Goal: Task Accomplishment & Management: Use online tool/utility

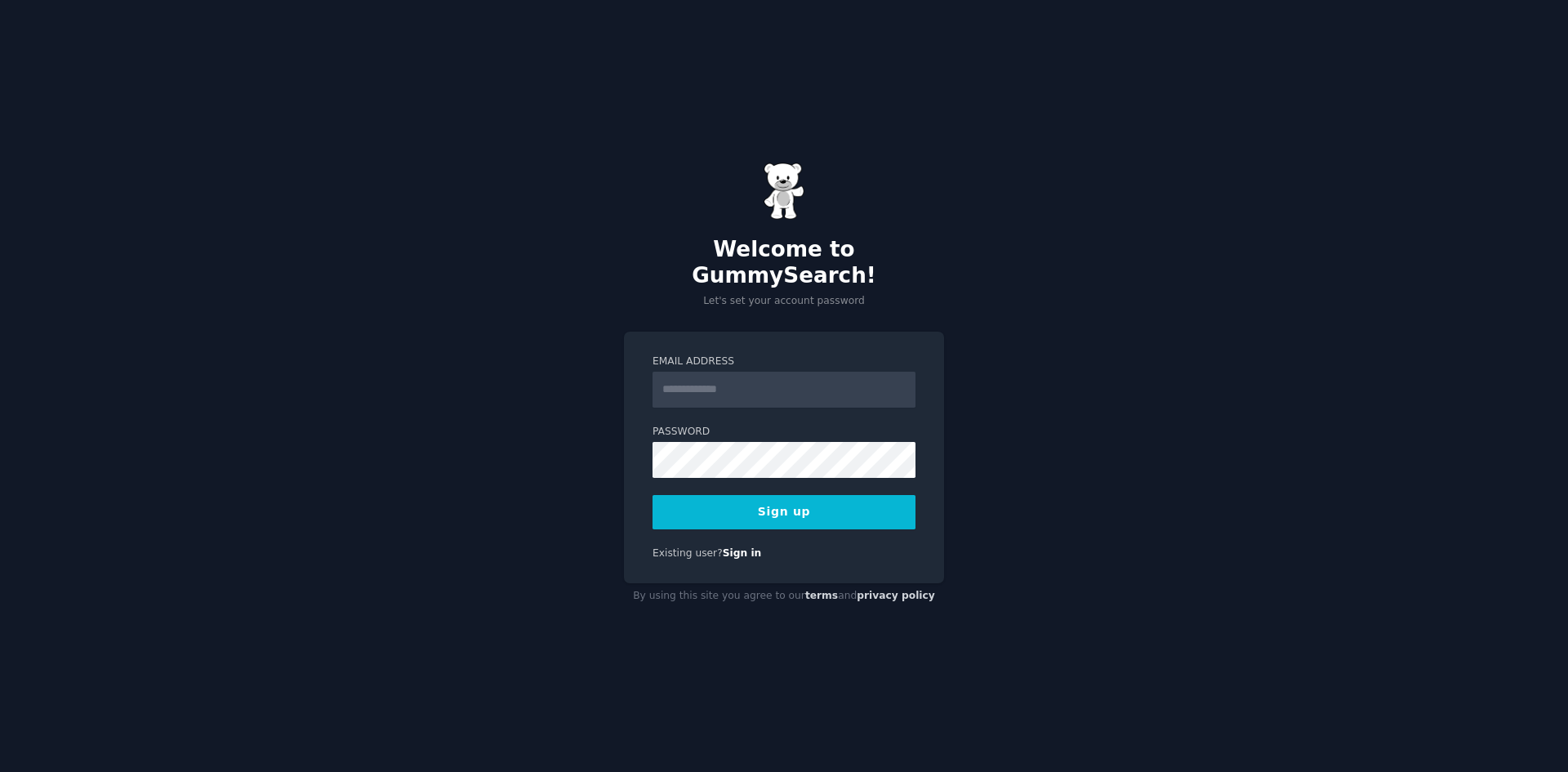
click at [707, 382] on input "Email Address" at bounding box center [784, 389] width 263 height 36
type input "**********"
click at [793, 505] on button "Sign up" at bounding box center [784, 512] width 263 height 34
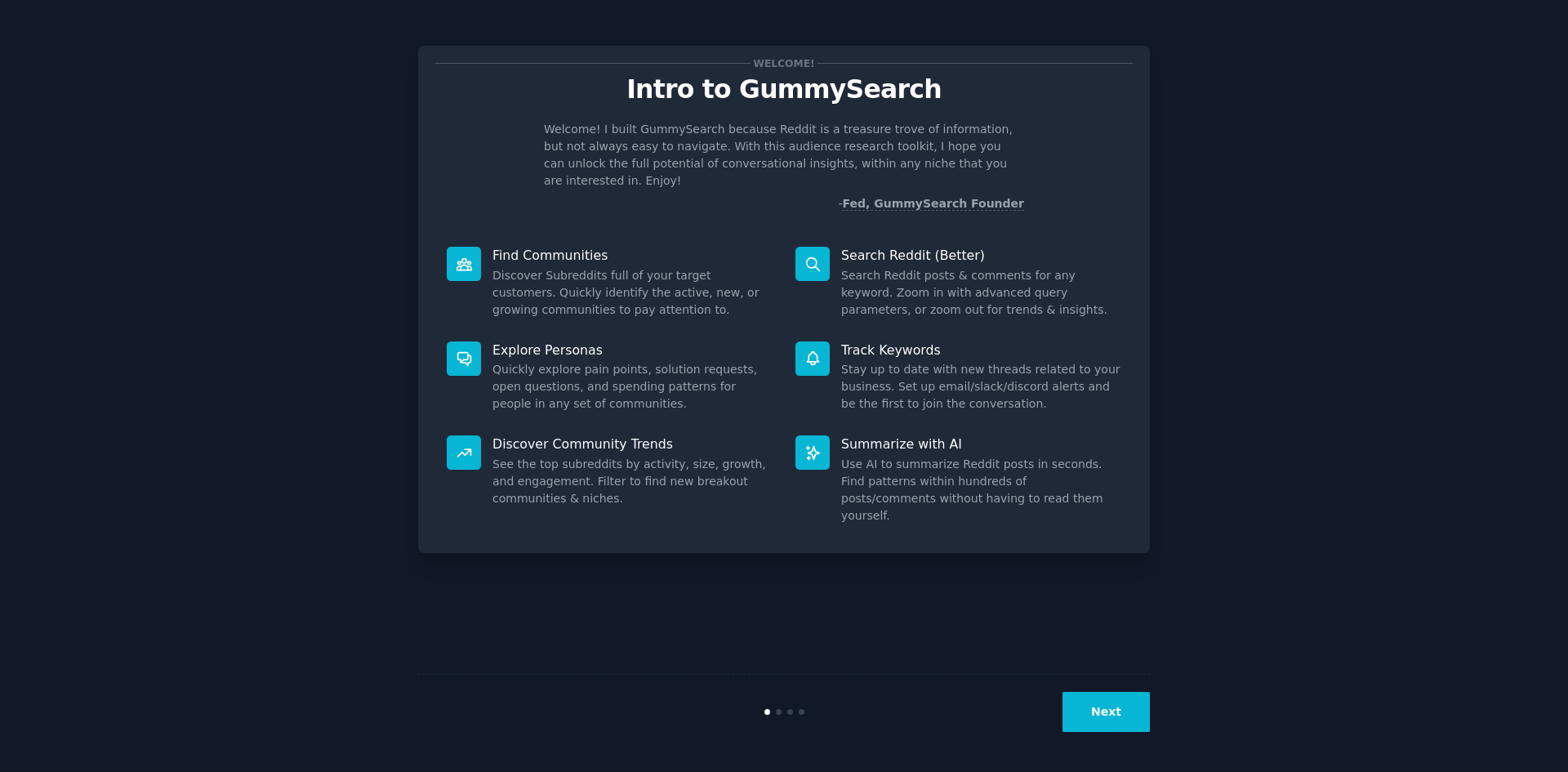
click at [1099, 711] on button "Next" at bounding box center [1105, 711] width 87 height 40
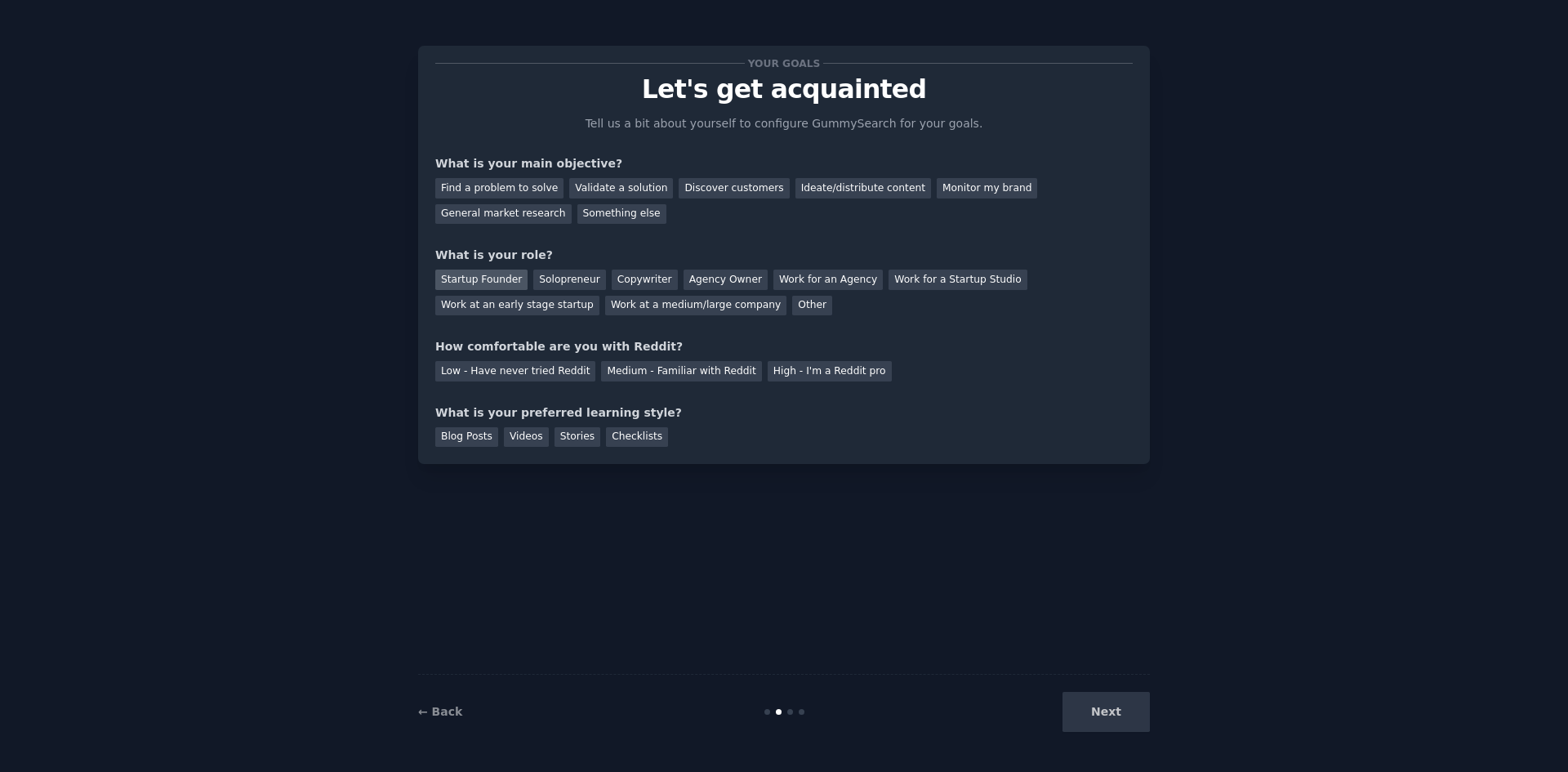
click at [468, 270] on div "Startup Founder" at bounding box center [481, 280] width 92 height 21
click at [702, 191] on div "Discover customers" at bounding box center [734, 188] width 111 height 21
click at [572, 204] on div "General market research" at bounding box center [503, 214] width 136 height 21
click at [710, 184] on div "Discover customers" at bounding box center [734, 188] width 111 height 21
click at [628, 372] on div "Medium - Familiar with Reddit" at bounding box center [682, 371] width 160 height 21
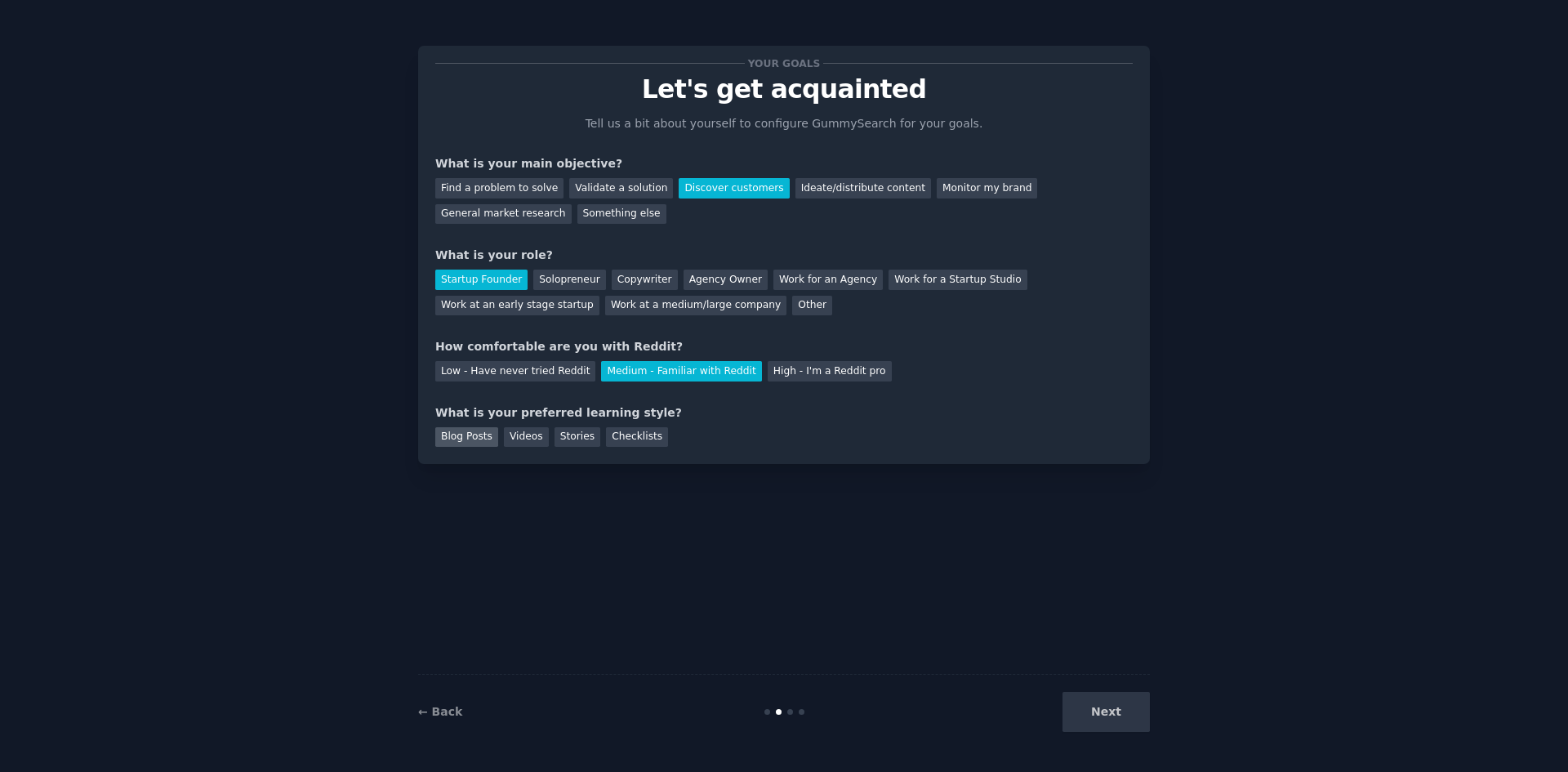
click at [462, 434] on div "Blog Posts" at bounding box center [467, 437] width 63 height 21
click at [1118, 712] on button "Next" at bounding box center [1105, 711] width 87 height 40
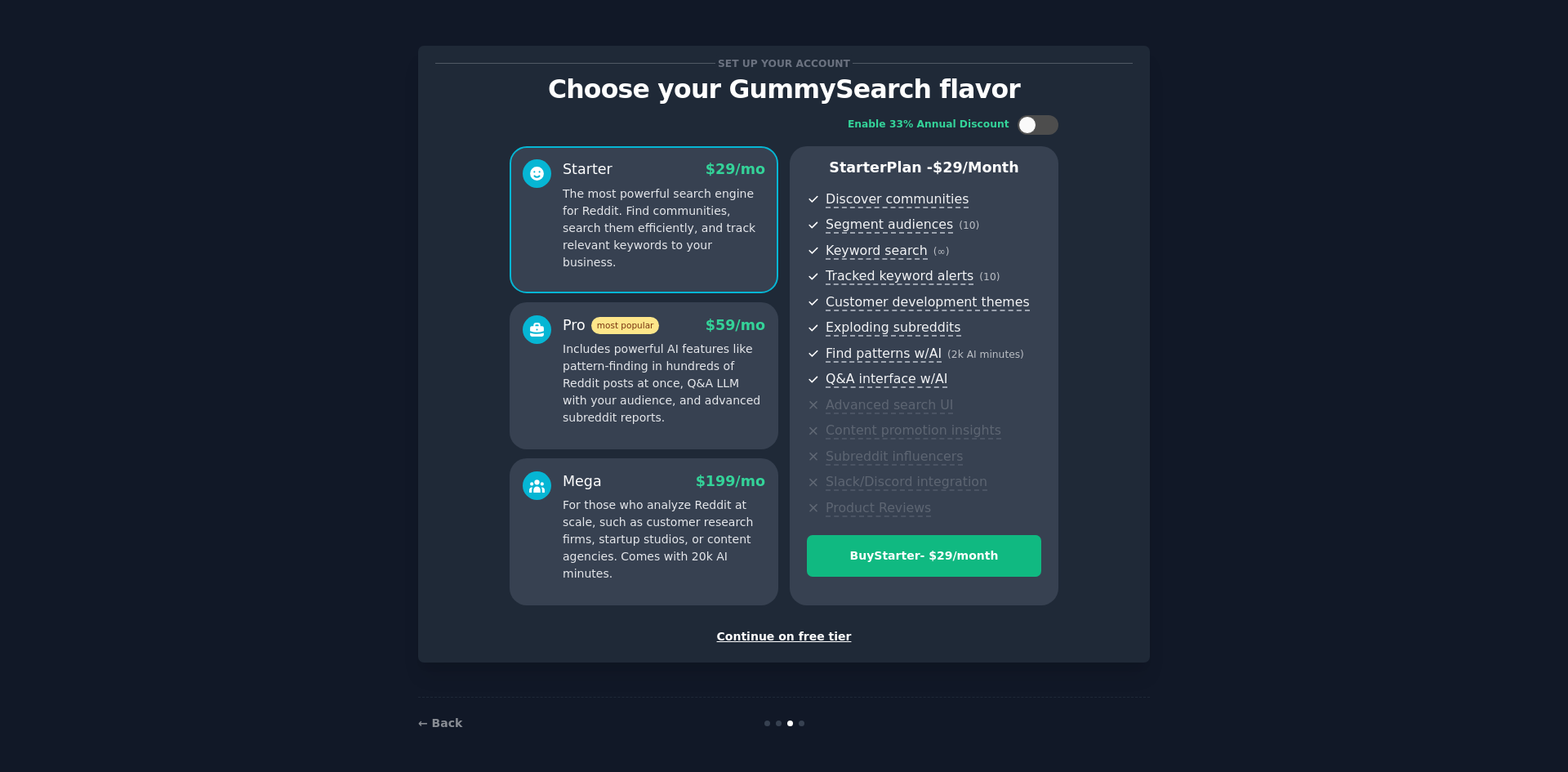
click at [763, 633] on div "Continue on free tier" at bounding box center [784, 637] width 697 height 18
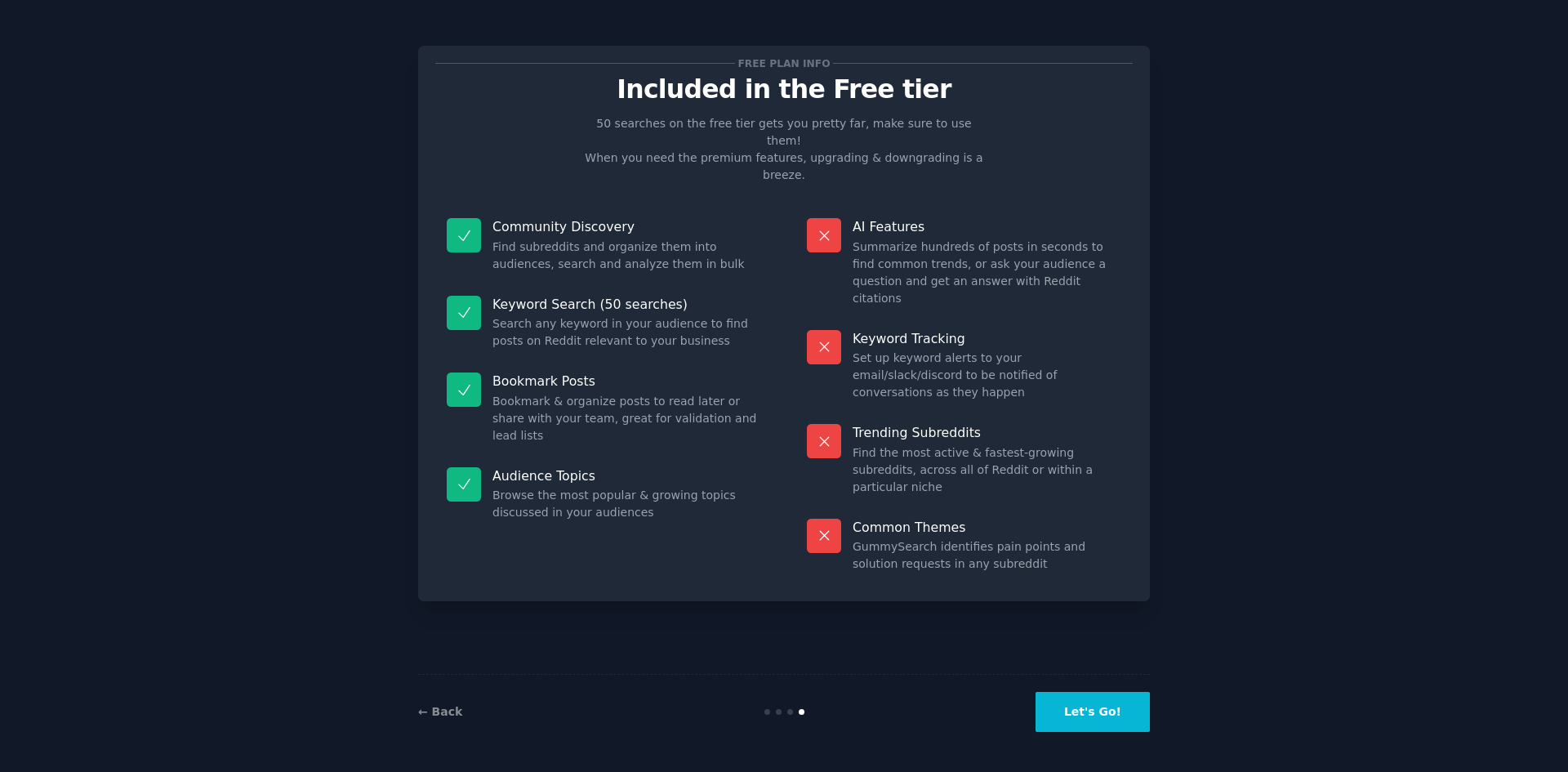
click at [1096, 718] on button "Let's Go!" at bounding box center [1093, 711] width 114 height 40
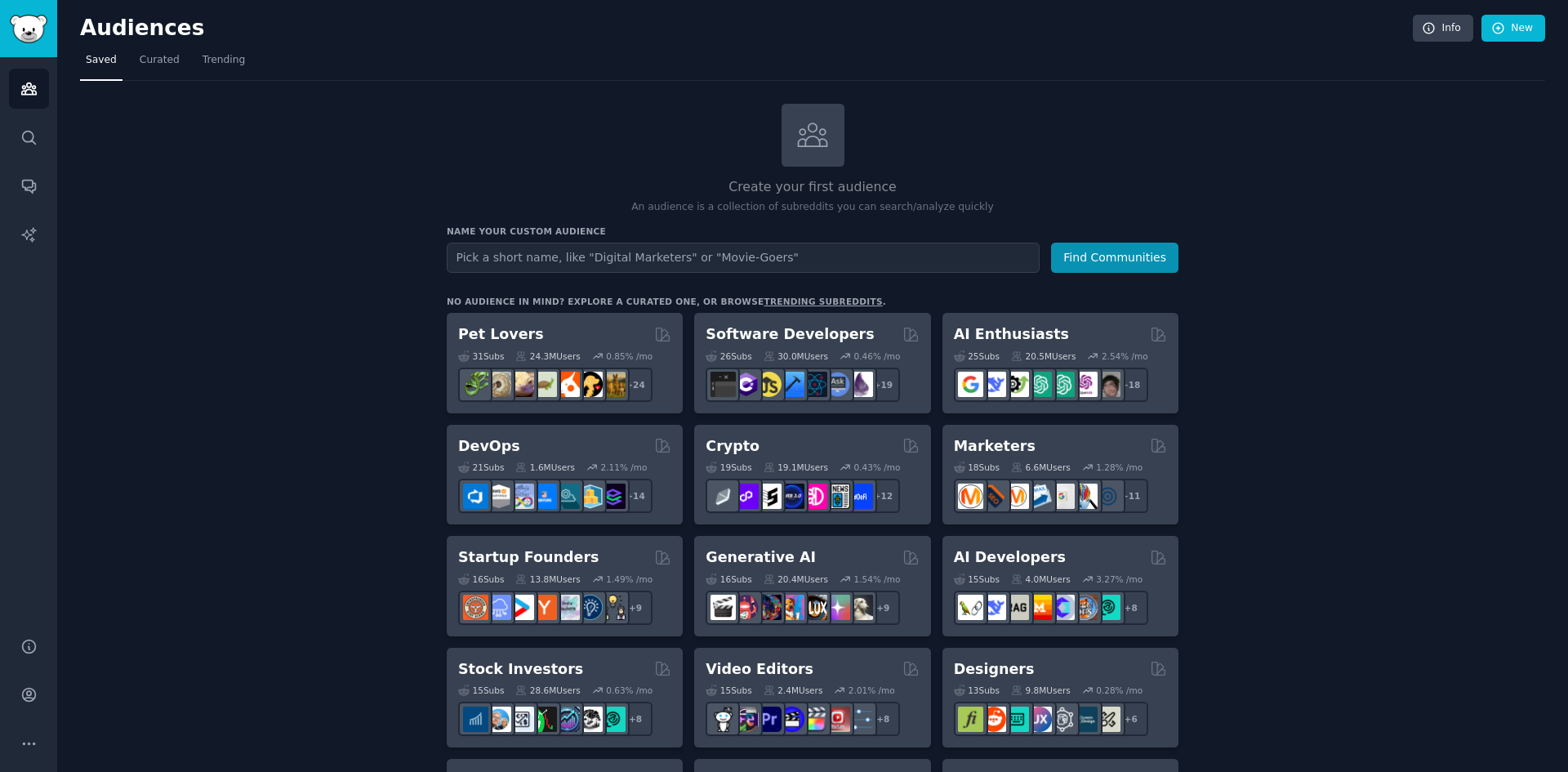
click at [590, 260] on input "text" at bounding box center [743, 257] width 593 height 30
type input "Brezel"
click at [1122, 259] on button "Find Communities" at bounding box center [1115, 257] width 127 height 30
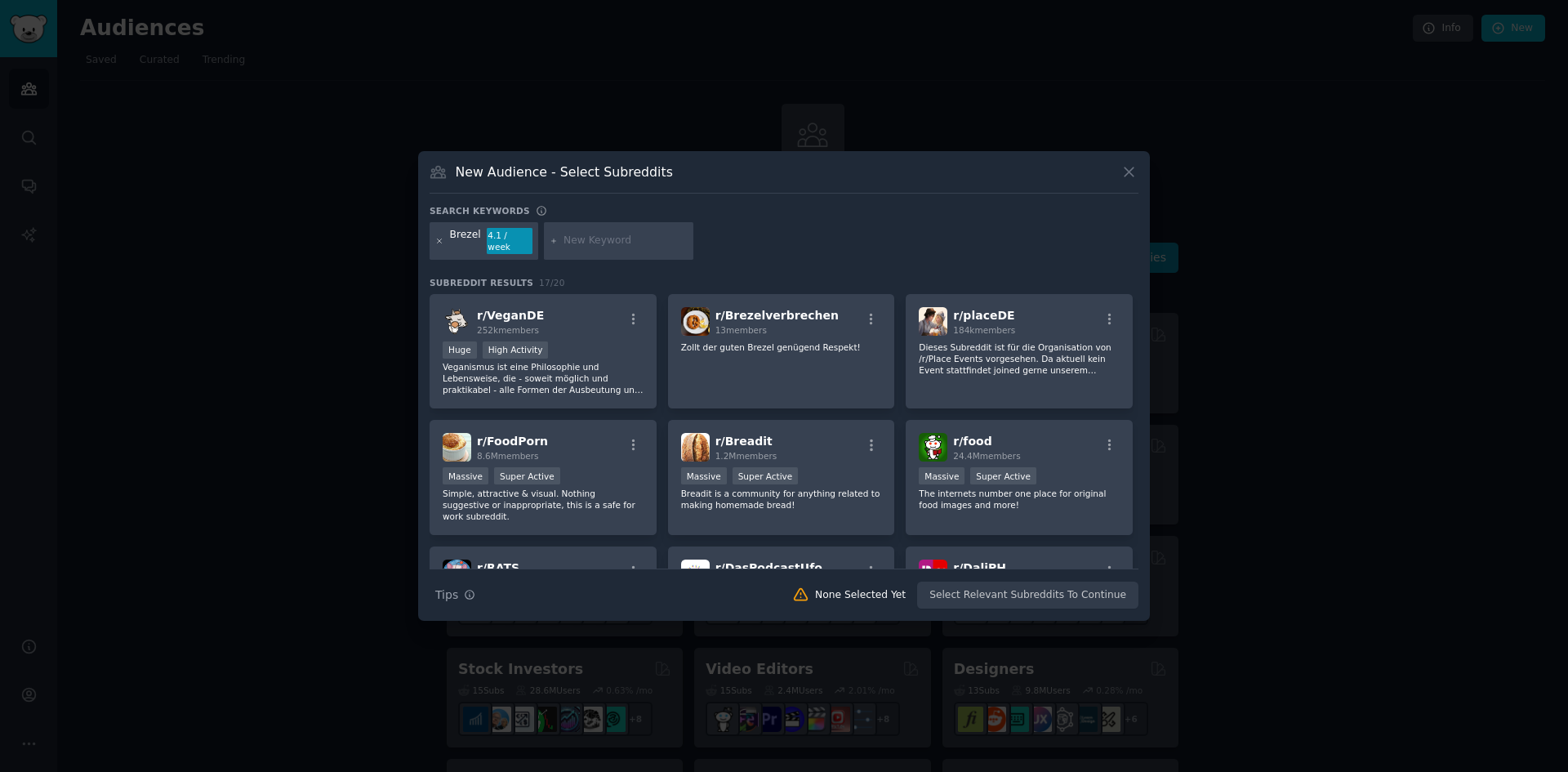
click at [443, 241] on icon at bounding box center [439, 241] width 9 height 9
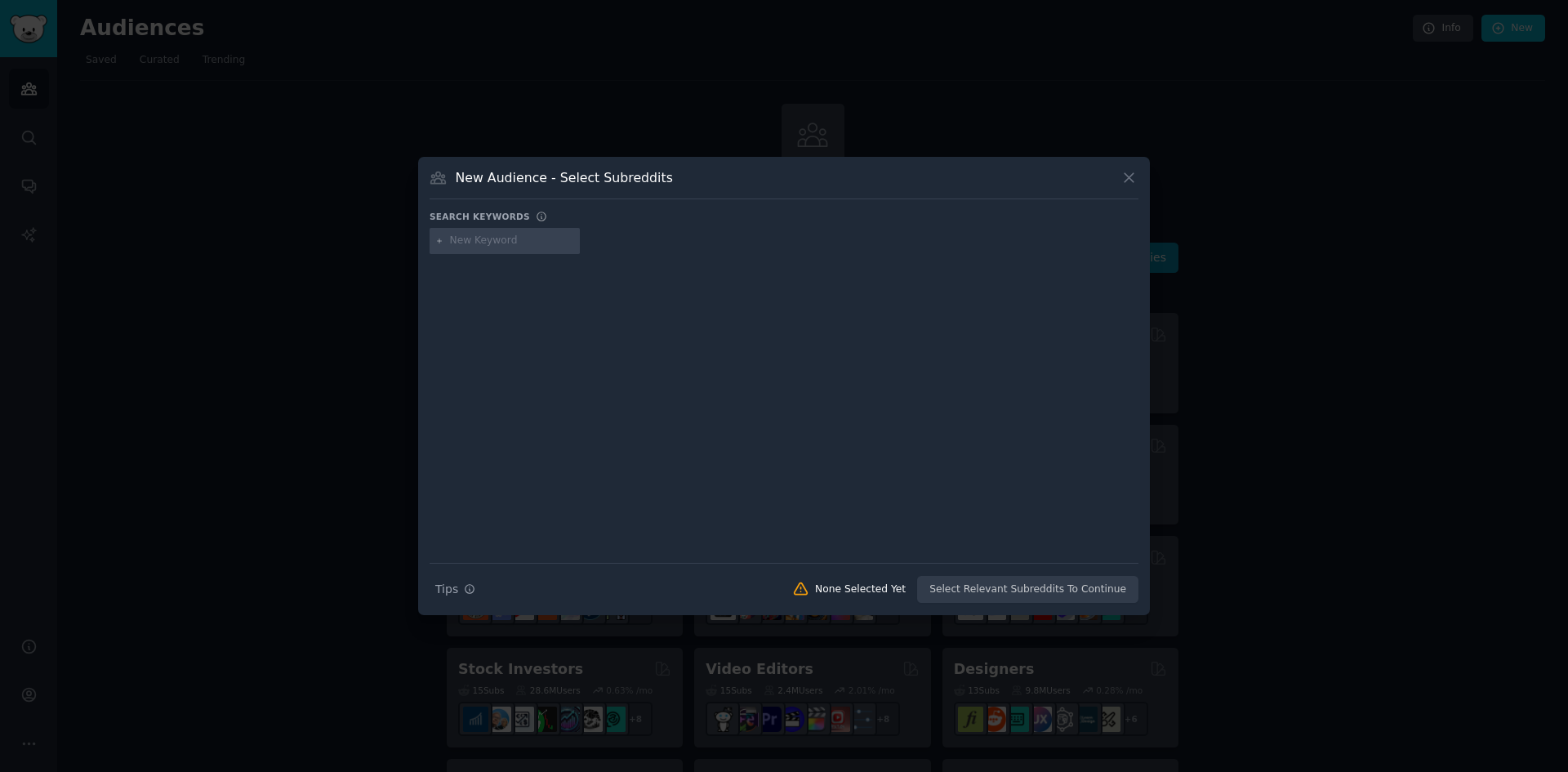
click at [473, 244] on input "text" at bounding box center [512, 241] width 124 height 15
type input "Food Store"
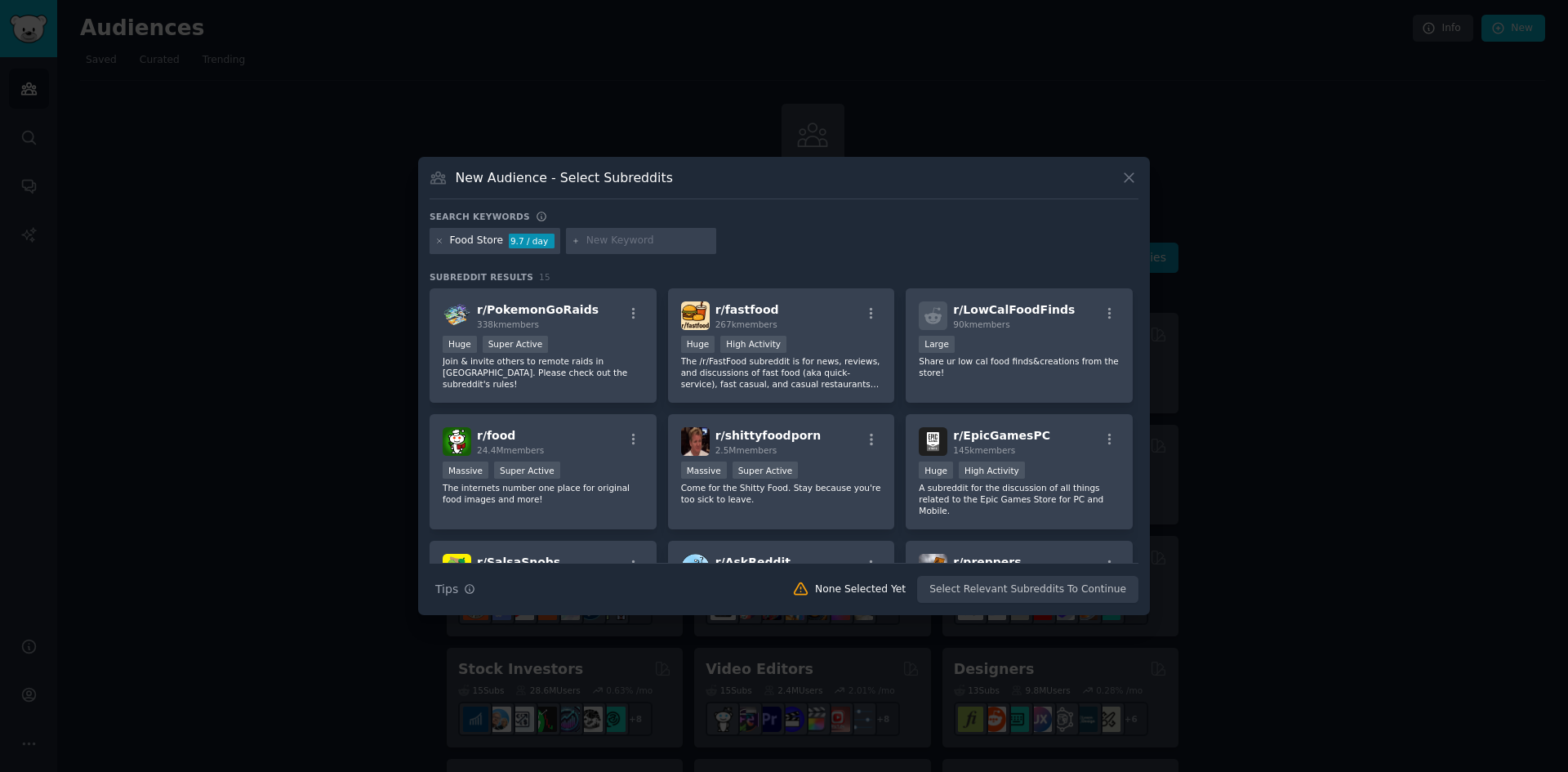
click at [433, 239] on div "Food Store 9.7 / day" at bounding box center [495, 241] width 131 height 26
click at [439, 240] on icon at bounding box center [439, 241] width 9 height 9
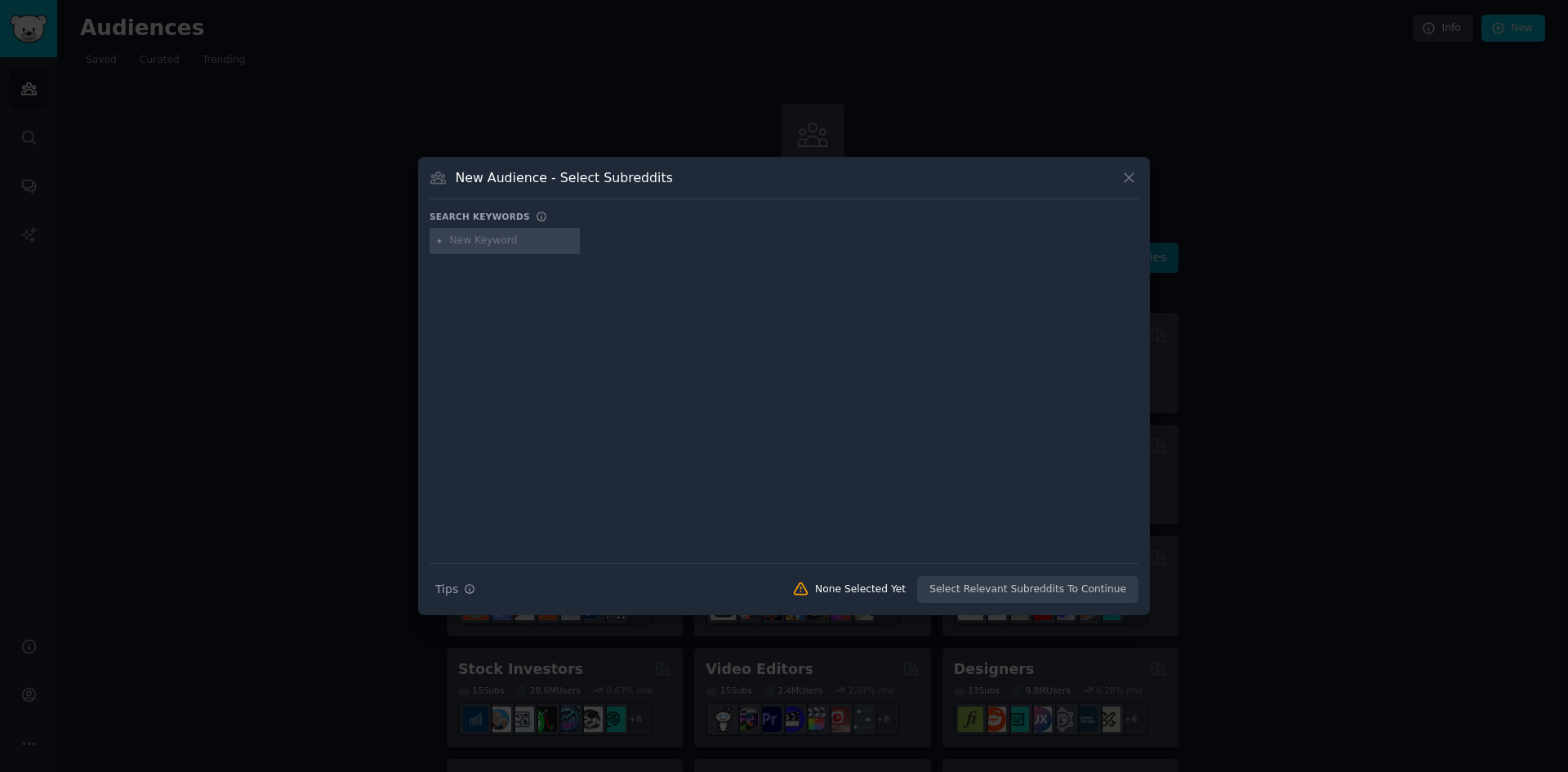
click at [464, 242] on input "text" at bounding box center [512, 241] width 124 height 15
type input "Trend Food"
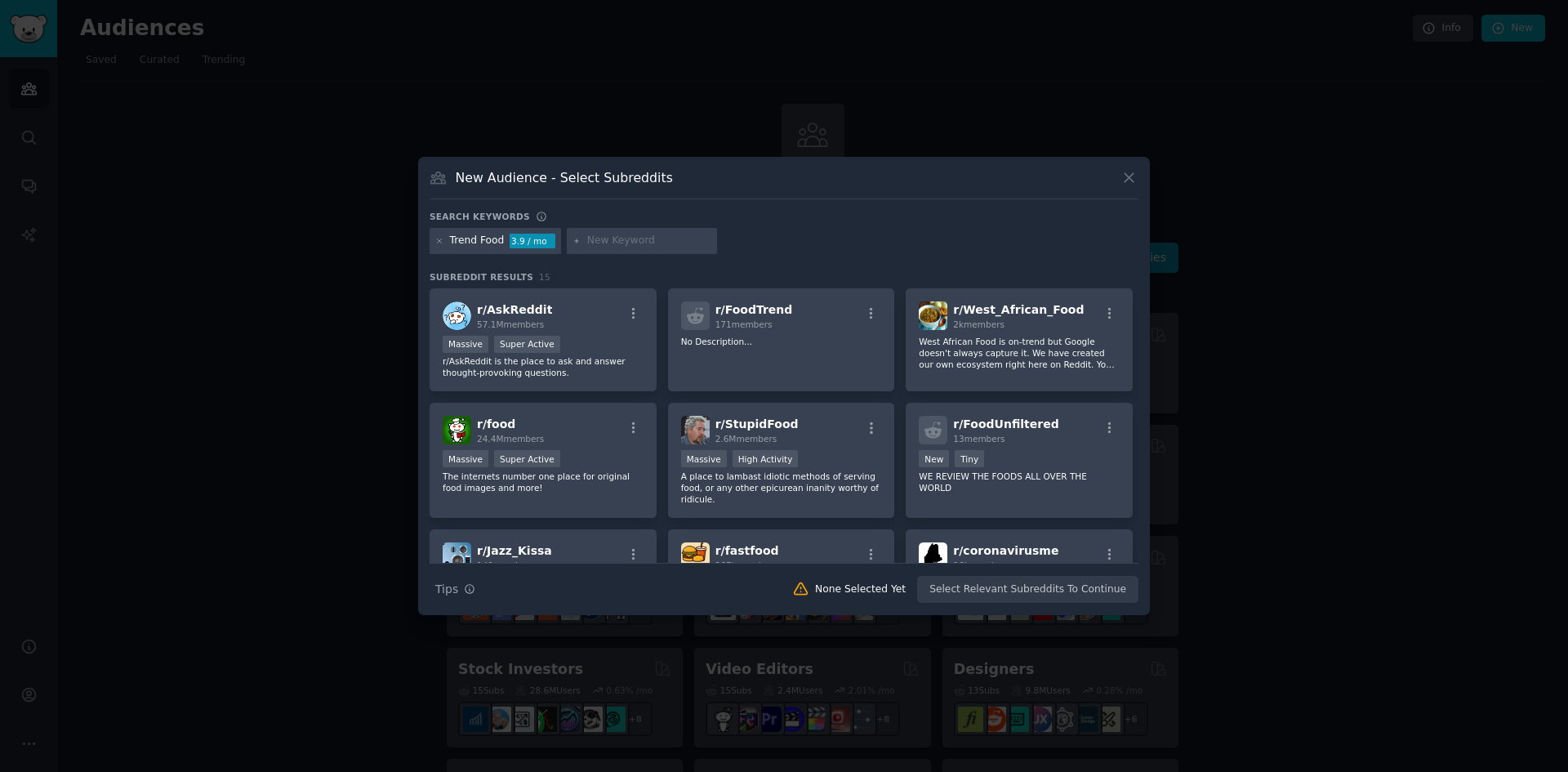
click at [431, 242] on div "Trend Food 3.9 / mo" at bounding box center [495, 241] width 131 height 26
click at [437, 242] on icon at bounding box center [439, 241] width 9 height 9
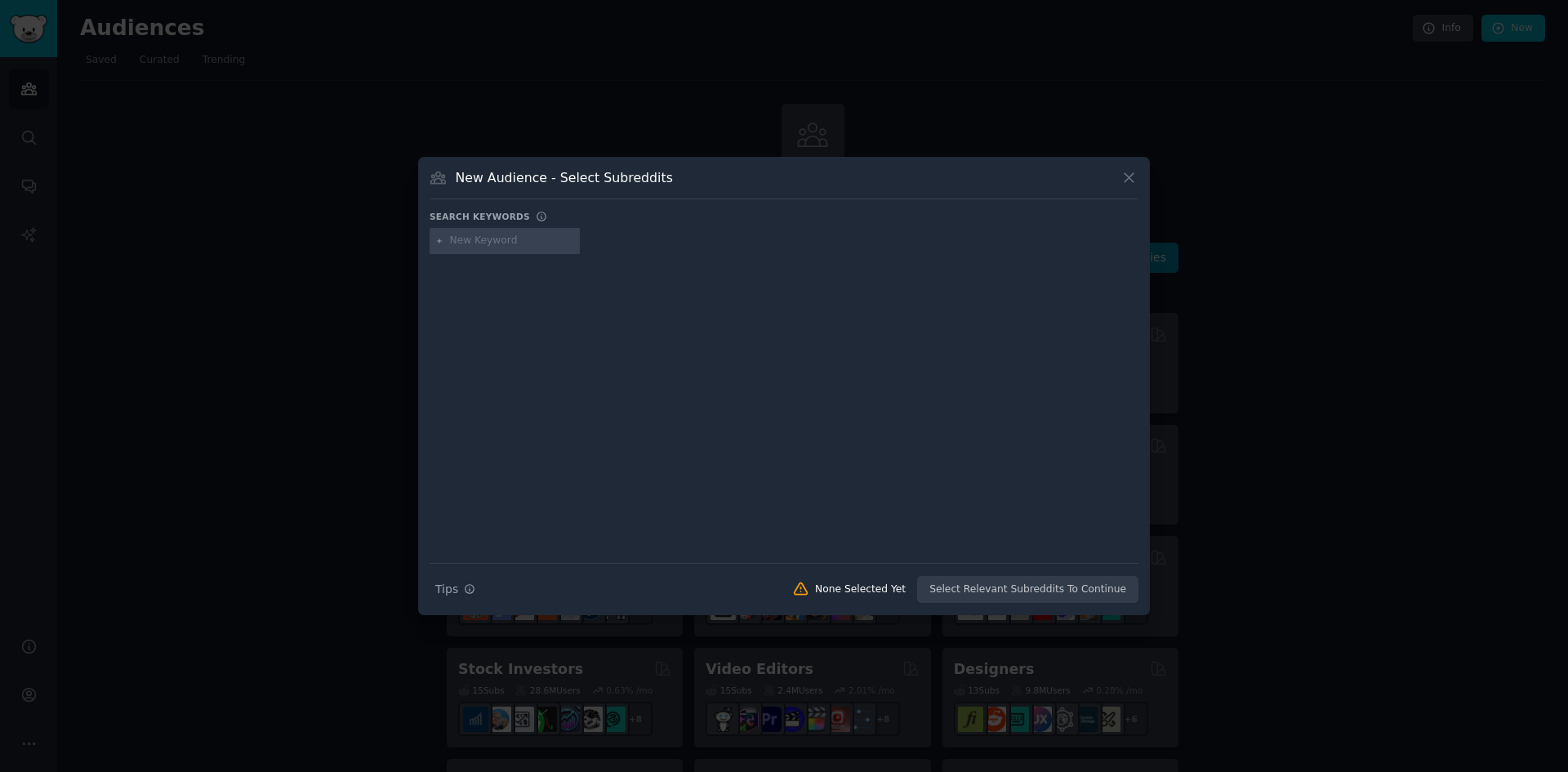
click at [451, 246] on input "text" at bounding box center [512, 241] width 124 height 15
type input "Restaurant Concept"
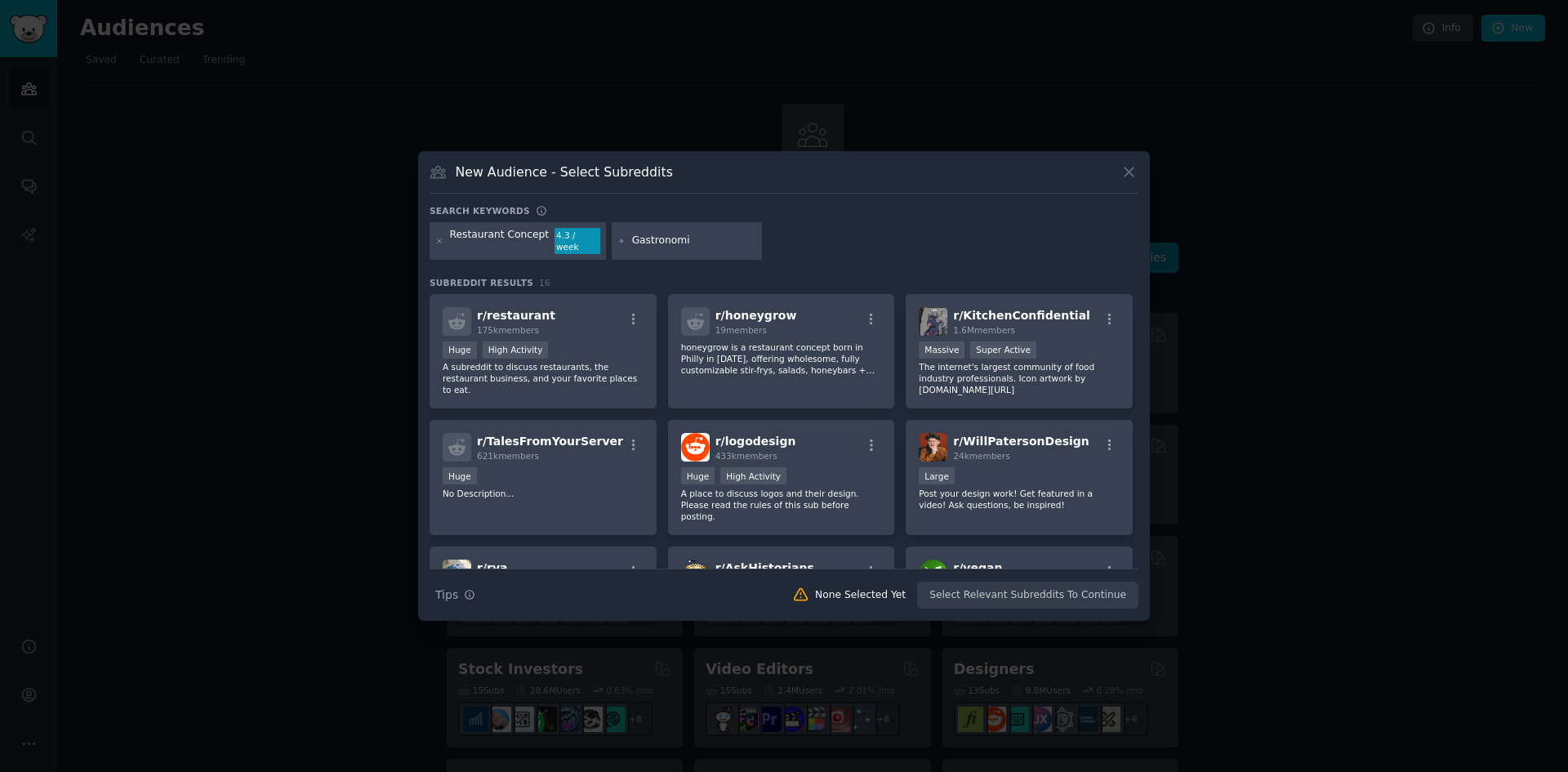
type input "Gastronomie"
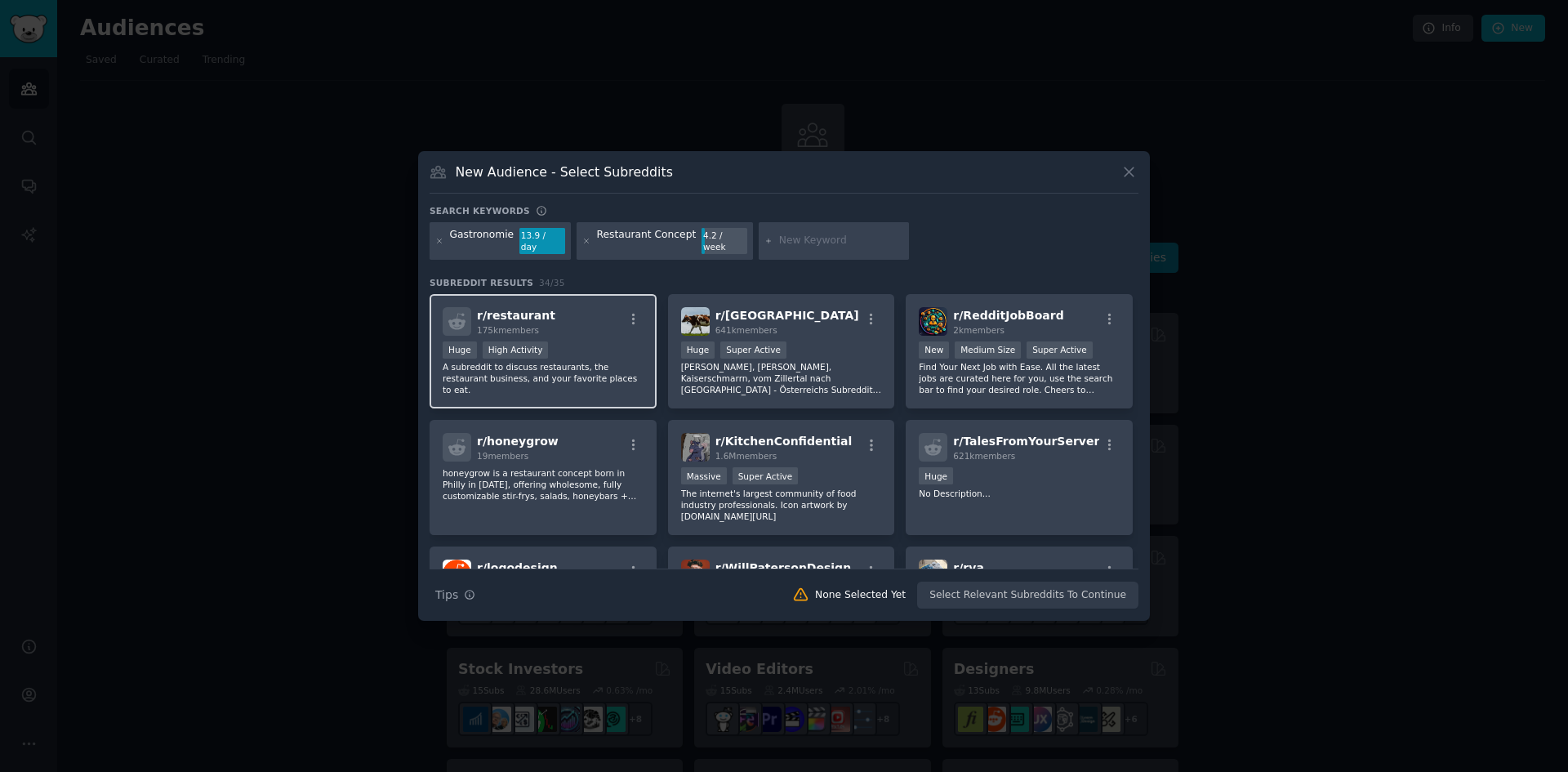
click at [553, 363] on p "A subreddit to discuss restaurants, the restaurant business, and your favorite …" at bounding box center [543, 378] width 201 height 34
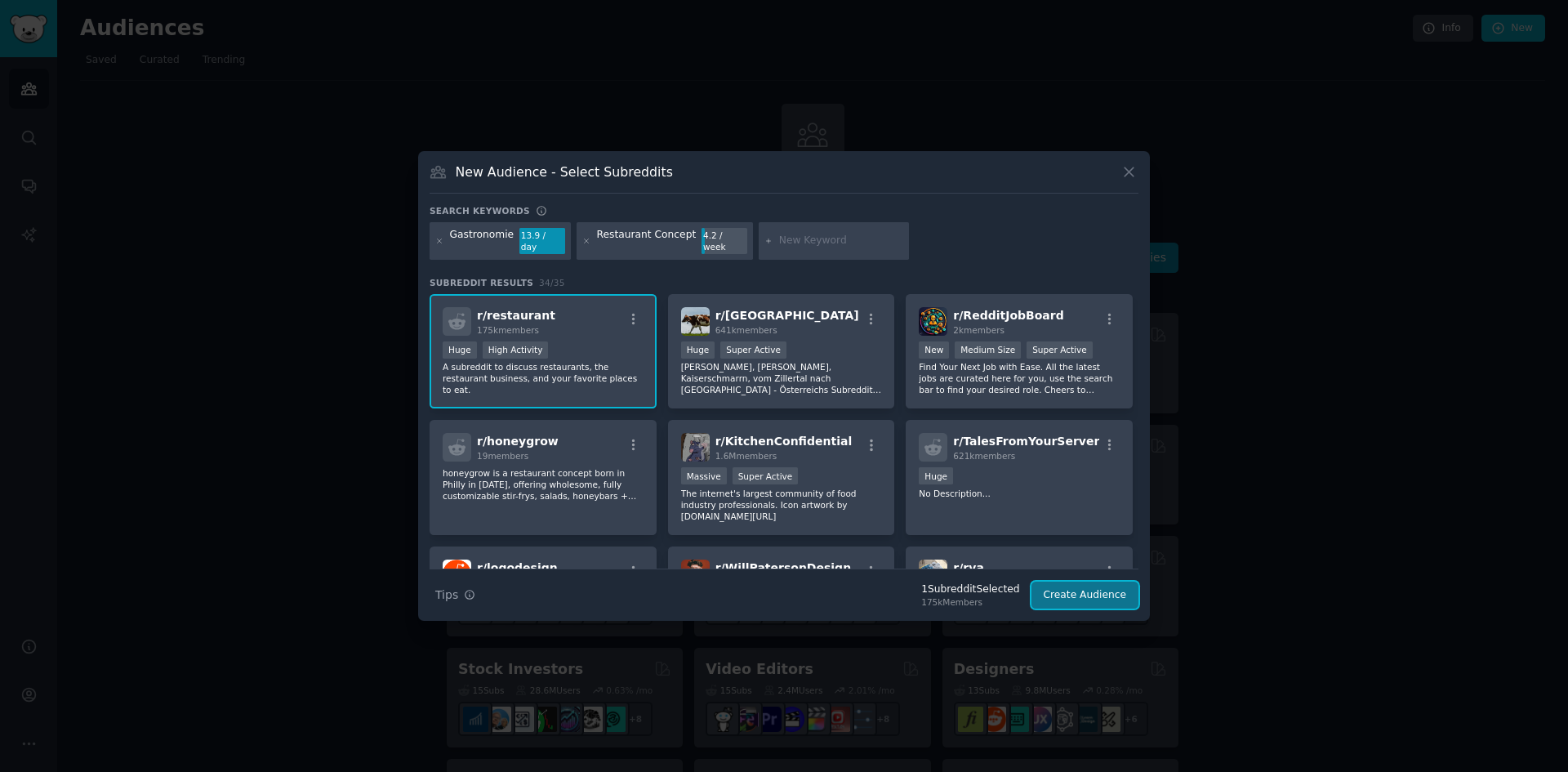
click at [1062, 591] on button "Create Audience" at bounding box center [1086, 596] width 108 height 27
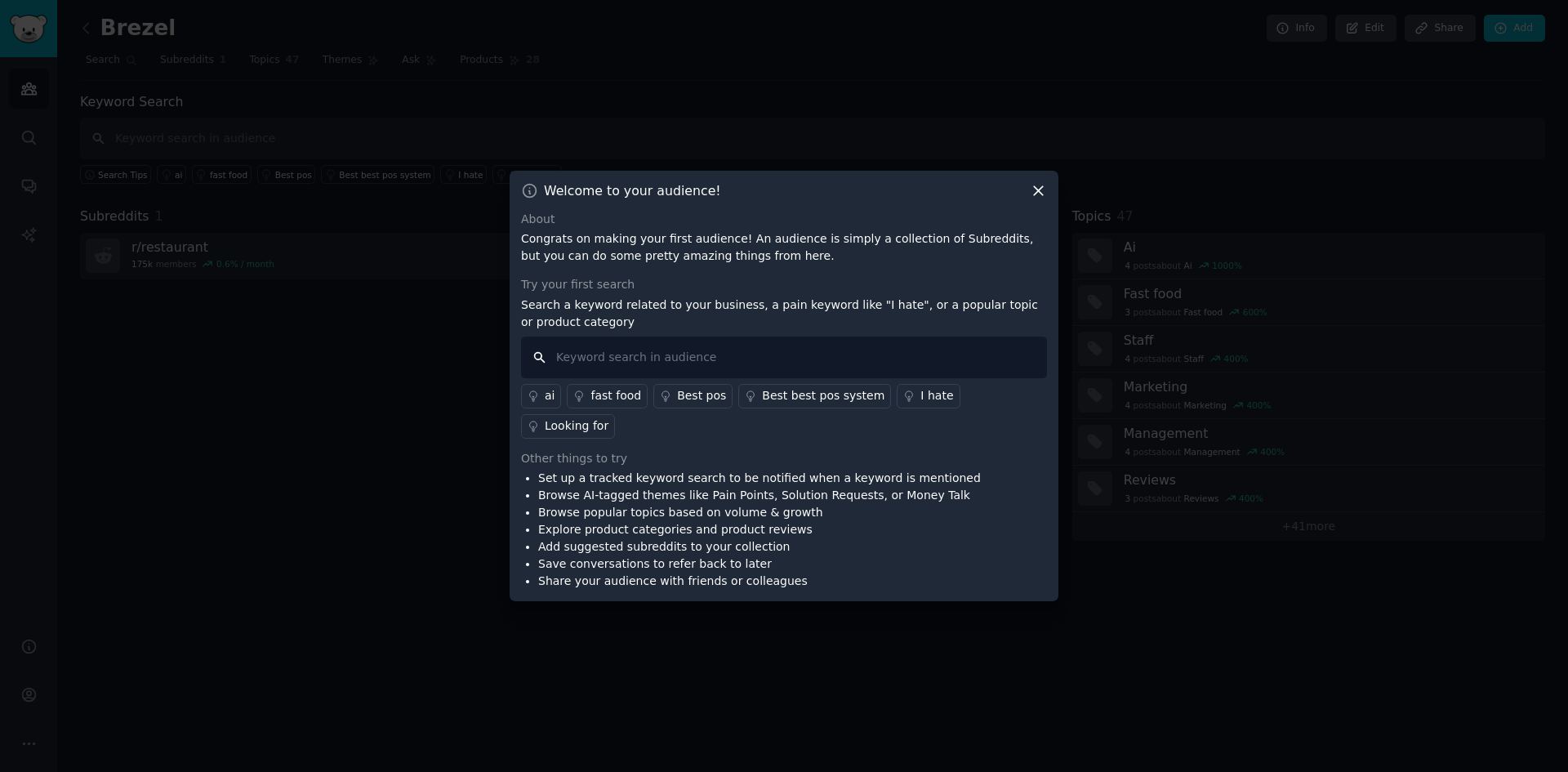
click at [631, 376] on input "text" at bounding box center [784, 357] width 526 height 42
click at [542, 408] on link "ai" at bounding box center [541, 396] width 40 height 24
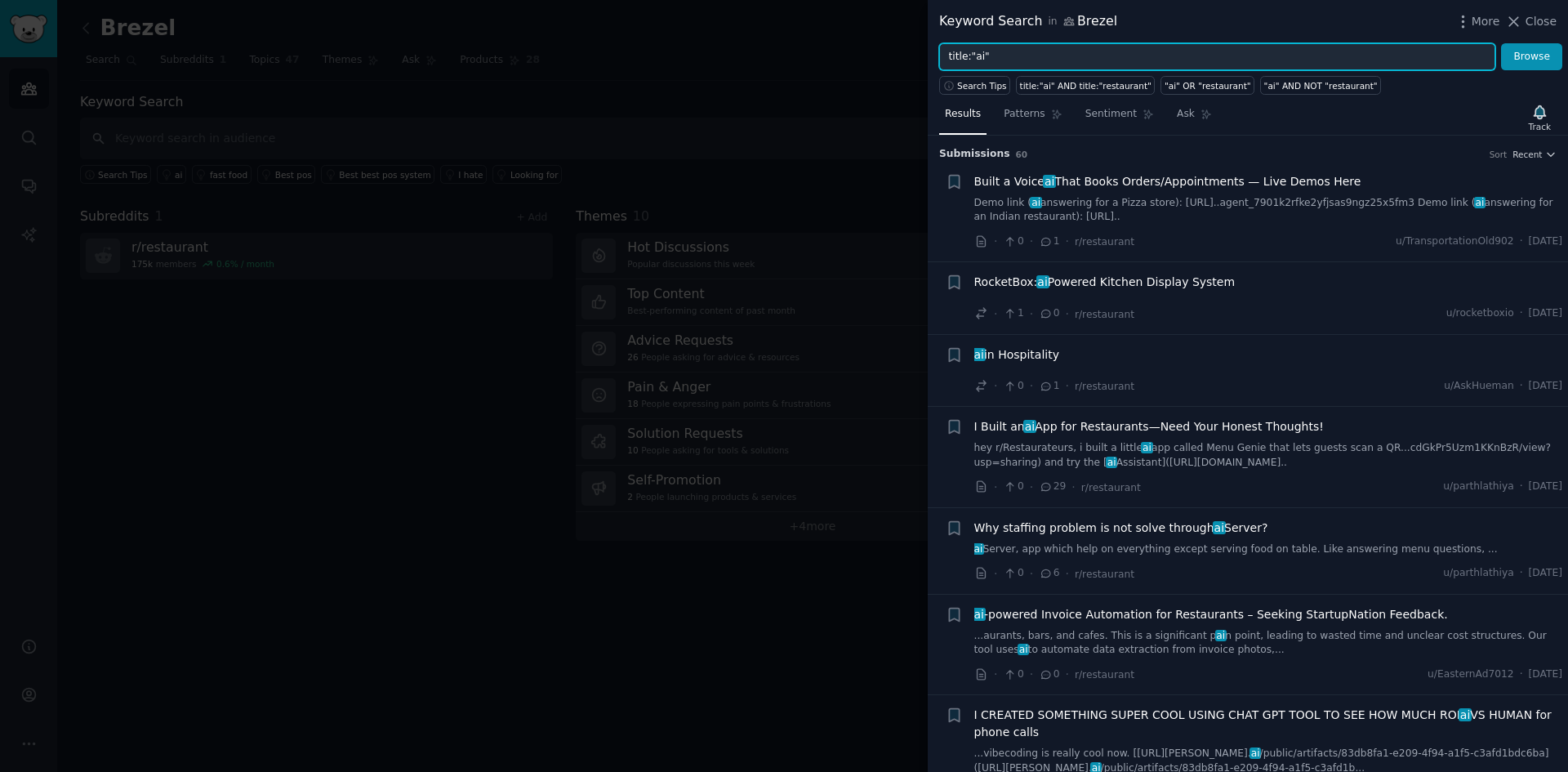
drag, startPoint x: 1022, startPoint y: 53, endPoint x: 899, endPoint y: 54, distance: 123.0
click at [899, 54] on div "Keyword Search in Brezel More Close title:"ai" Browse Search Tips title:"ai" AN…" at bounding box center [784, 386] width 1568 height 772
click at [1501, 43] on button "Browse" at bounding box center [1532, 57] width 62 height 27
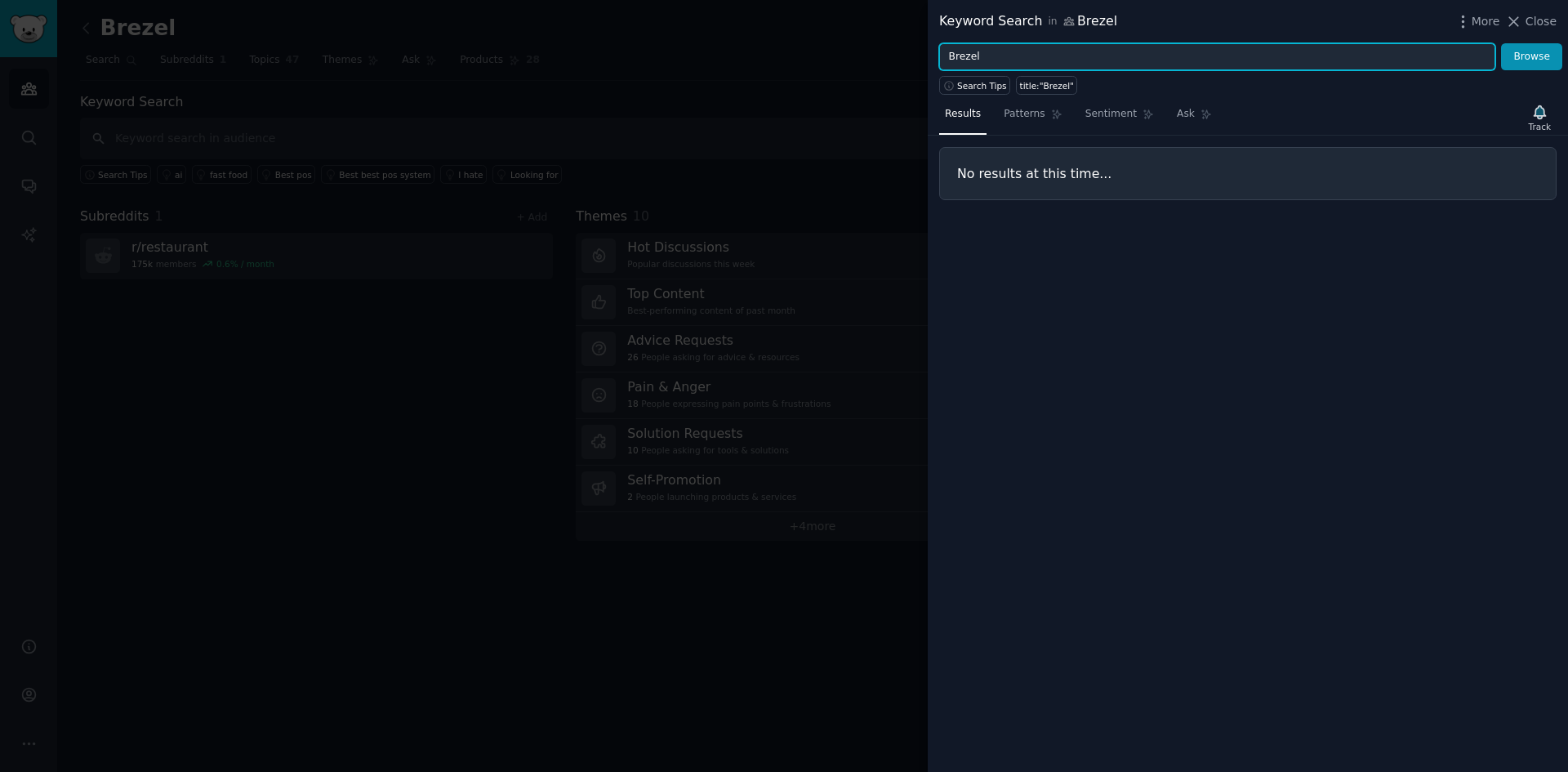
click at [880, 56] on div "Keyword Search in Brezel More Close Brezel Browse Search Tips title:"Brezel" Re…" at bounding box center [784, 386] width 1568 height 772
click at [1501, 43] on button "Browse" at bounding box center [1532, 57] width 62 height 27
click at [1057, 63] on input "Backerie" at bounding box center [1217, 57] width 557 height 27
type input "Backe"
click at [1501, 43] on button "Browse" at bounding box center [1532, 57] width 62 height 27
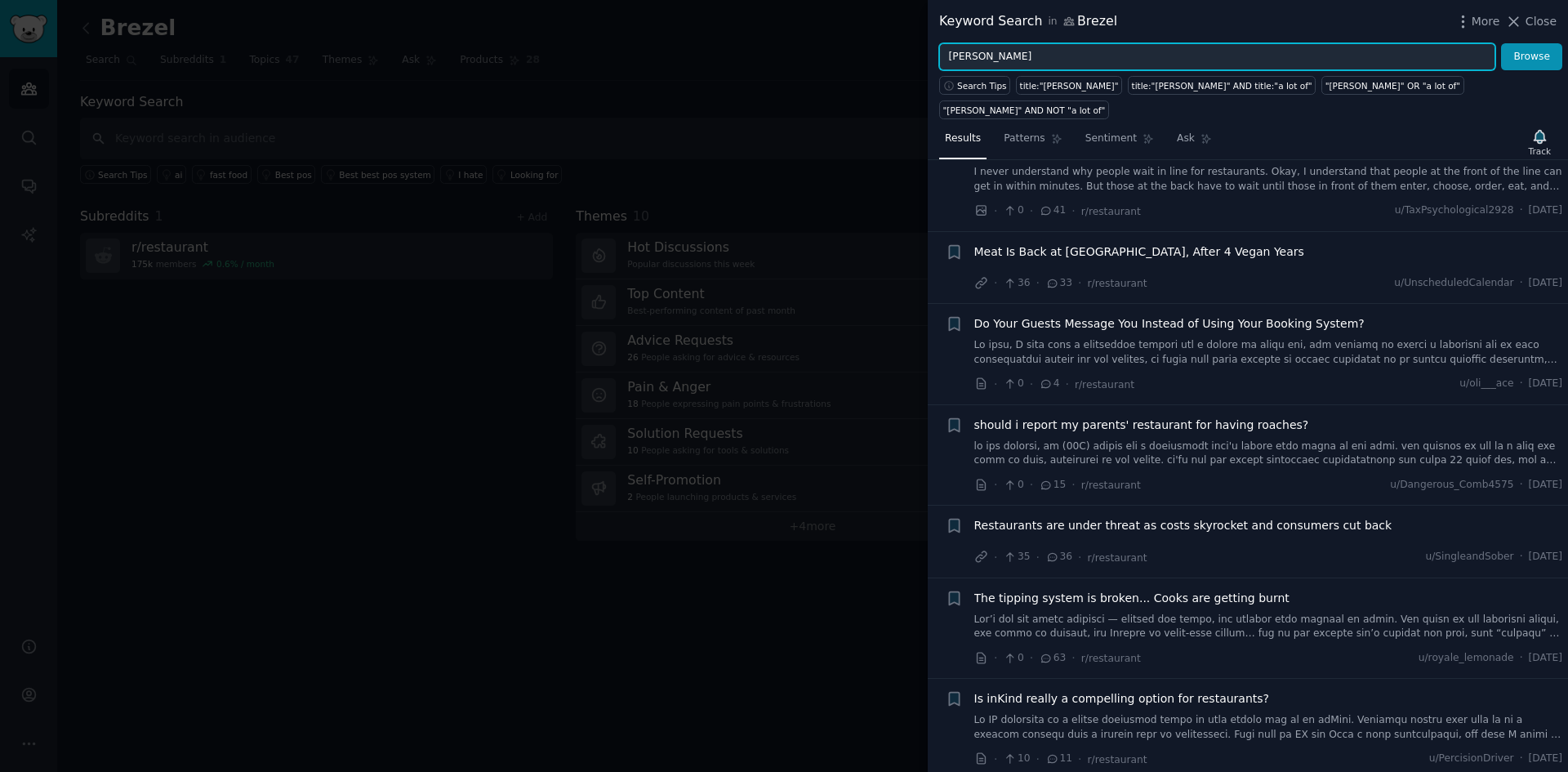
scroll to position [2451, 0]
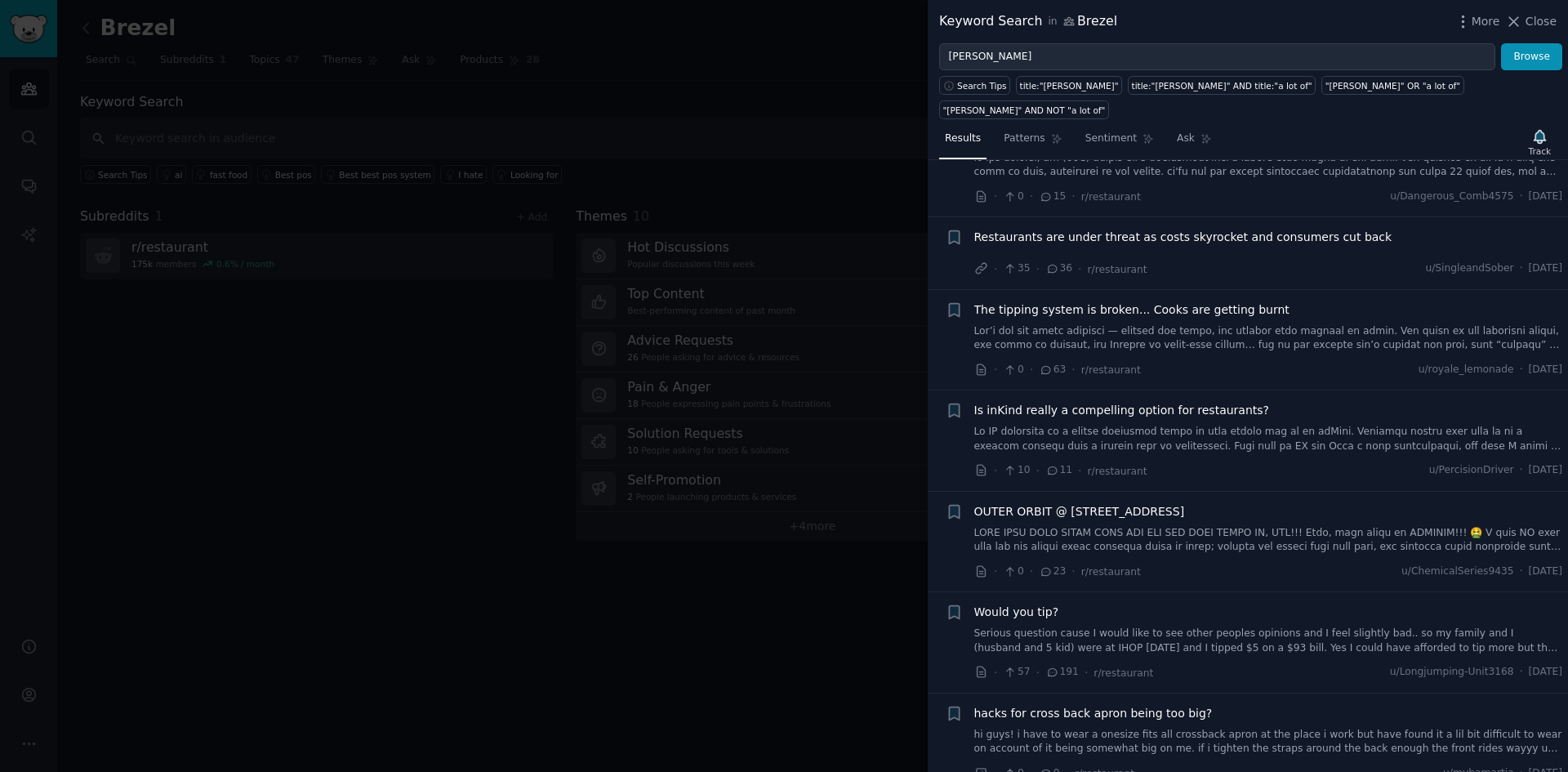
drag, startPoint x: 463, startPoint y: 427, endPoint x: 713, endPoint y: 0, distance: 494.8
click at [464, 427] on div at bounding box center [784, 386] width 1568 height 772
